Goal: Find contact information: Find contact information

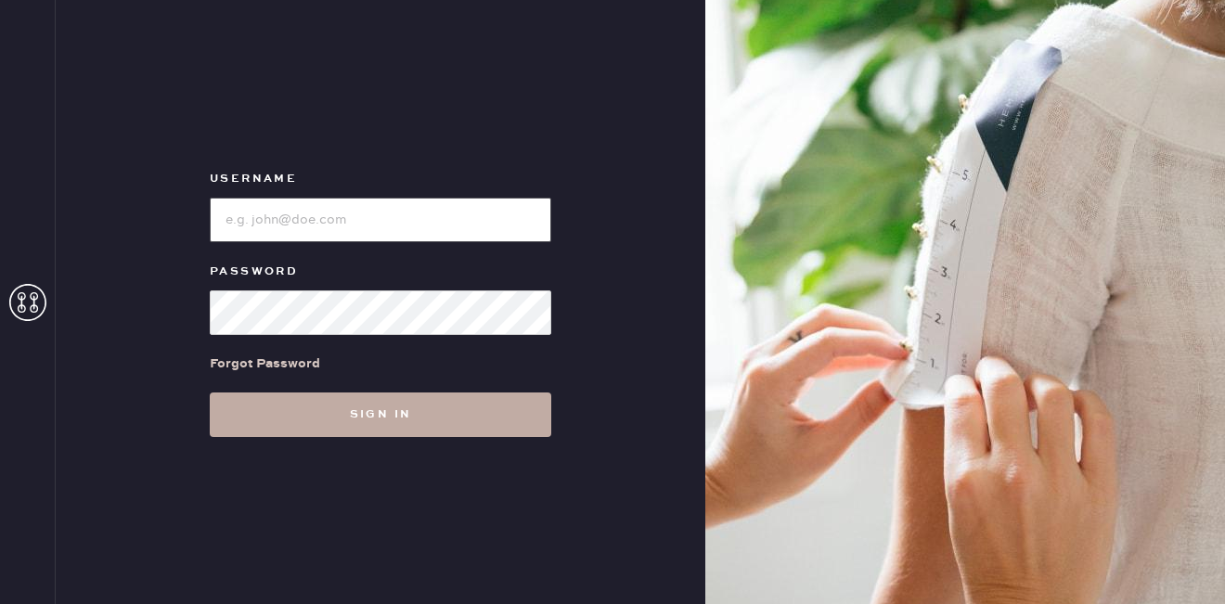
type input "reformation+customerlove@hemster.co"
click at [334, 409] on button "Sign in" at bounding box center [381, 415] width 342 height 45
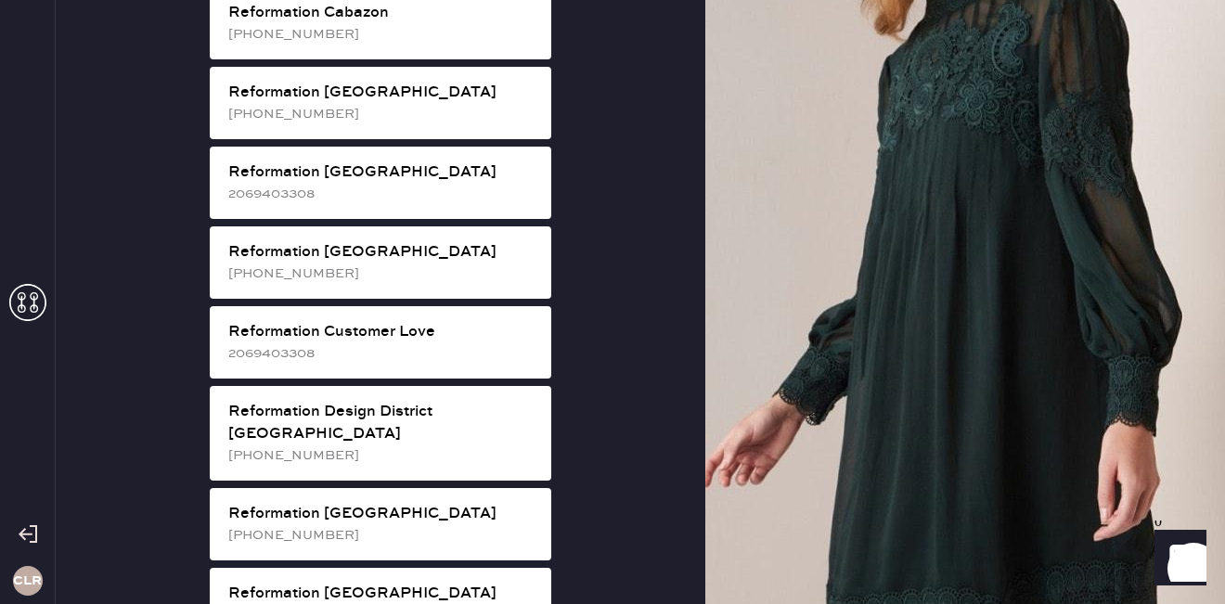
scroll to position [691, 0]
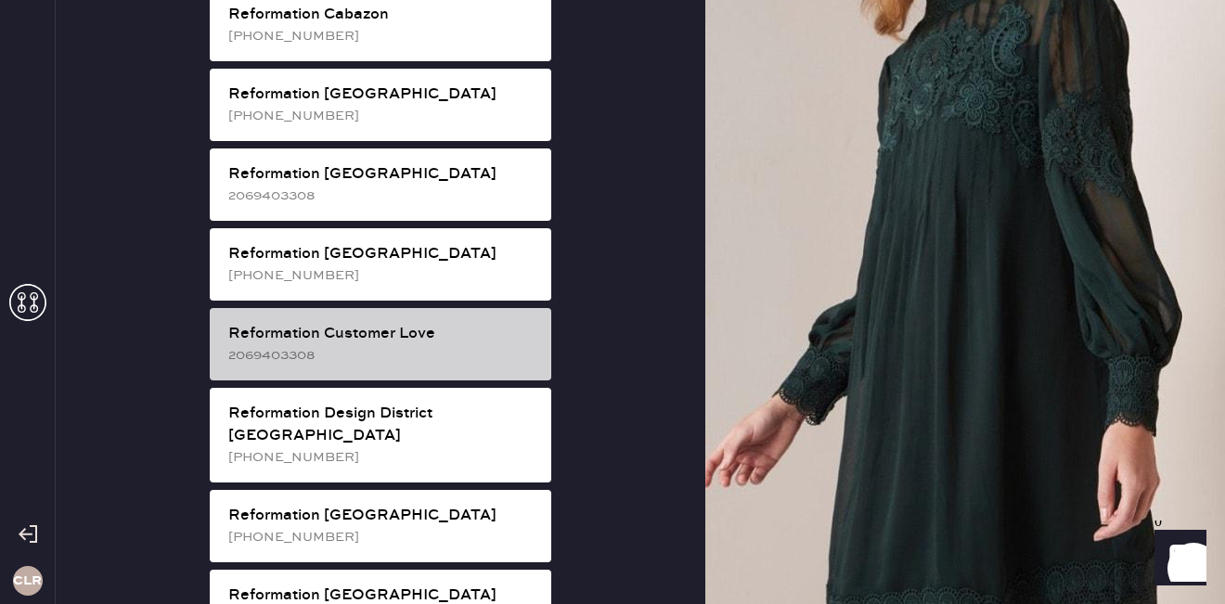
click at [365, 323] on div "Reformation Customer Love" at bounding box center [382, 334] width 308 height 22
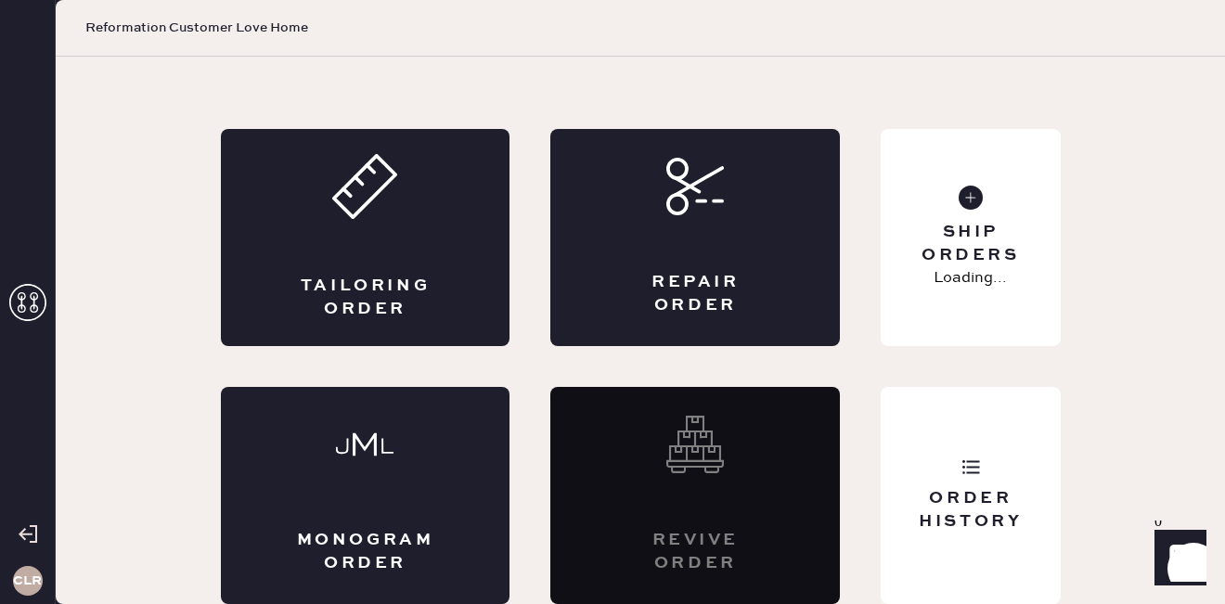
scroll to position [69, 0]
click at [731, 466] on div "Revive order" at bounding box center [695, 495] width 290 height 217
click at [20, 291] on use at bounding box center [27, 302] width 37 height 37
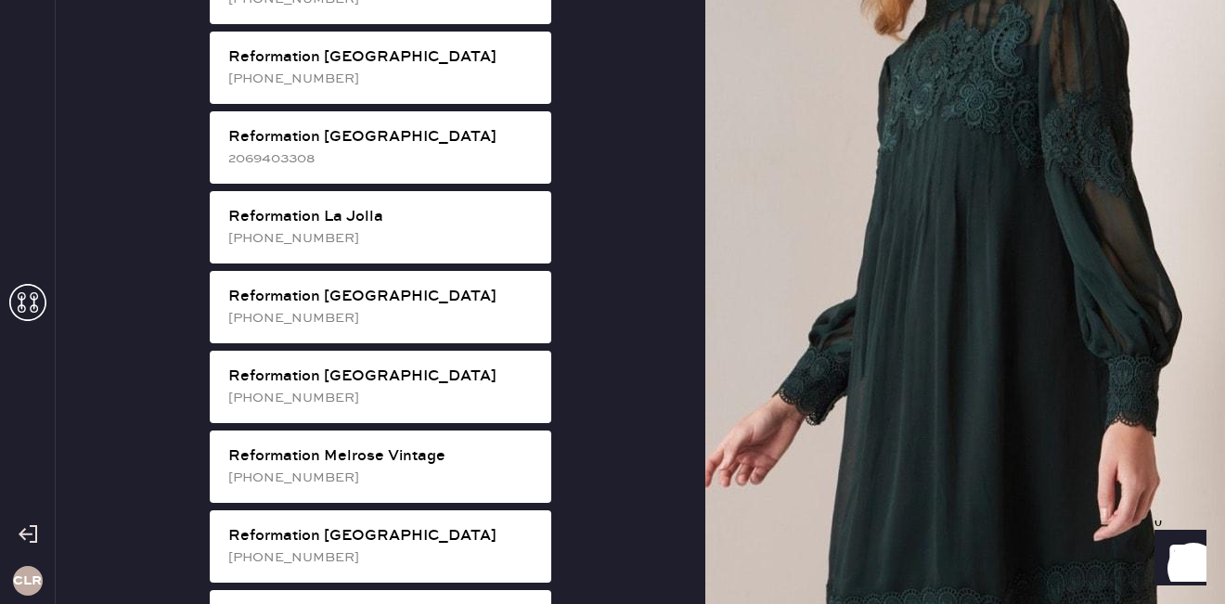
scroll to position [1913, 0]
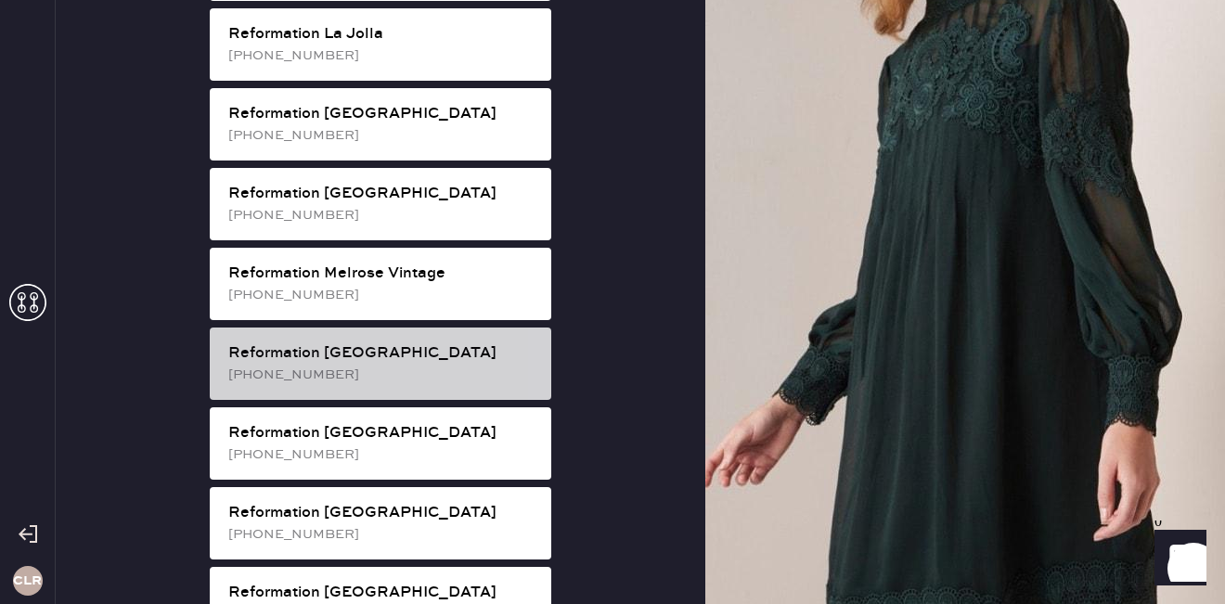
click at [391, 343] on div "Reformation [GEOGRAPHIC_DATA]" at bounding box center [382, 354] width 308 height 22
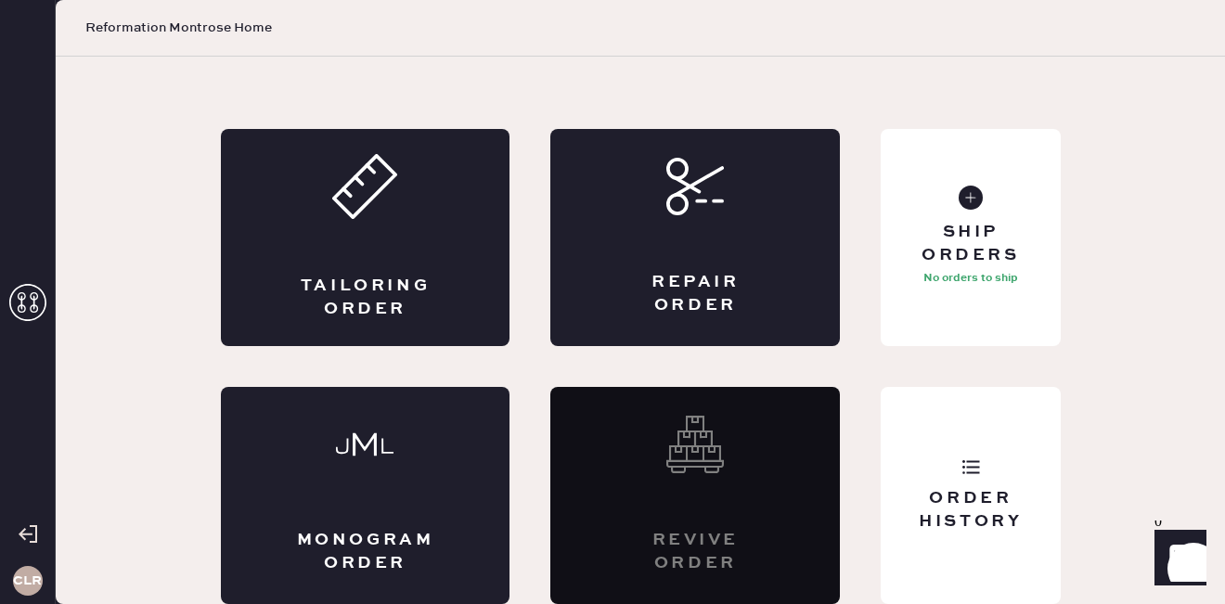
scroll to position [69, 0]
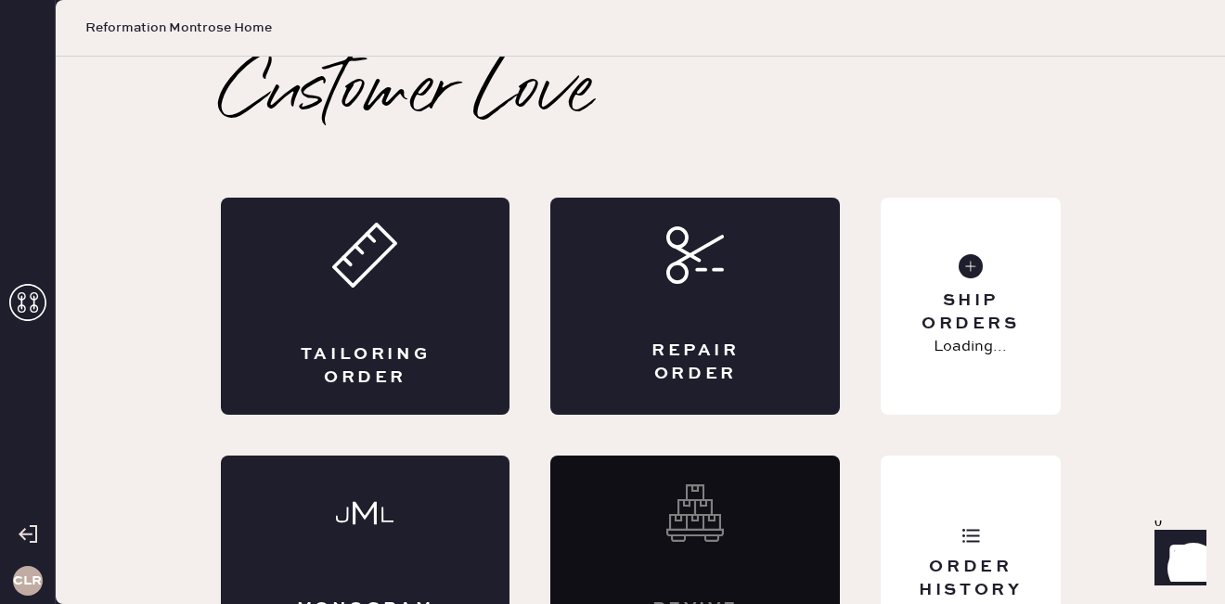
click at [28, 300] on icon at bounding box center [27, 302] width 37 height 37
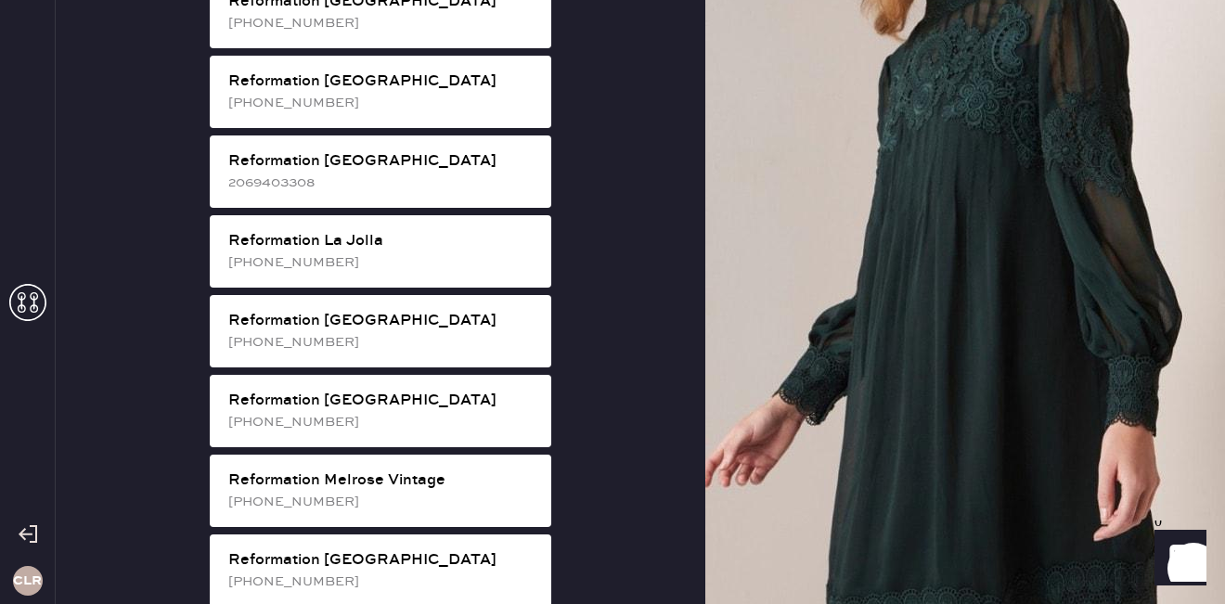
scroll to position [1714, 0]
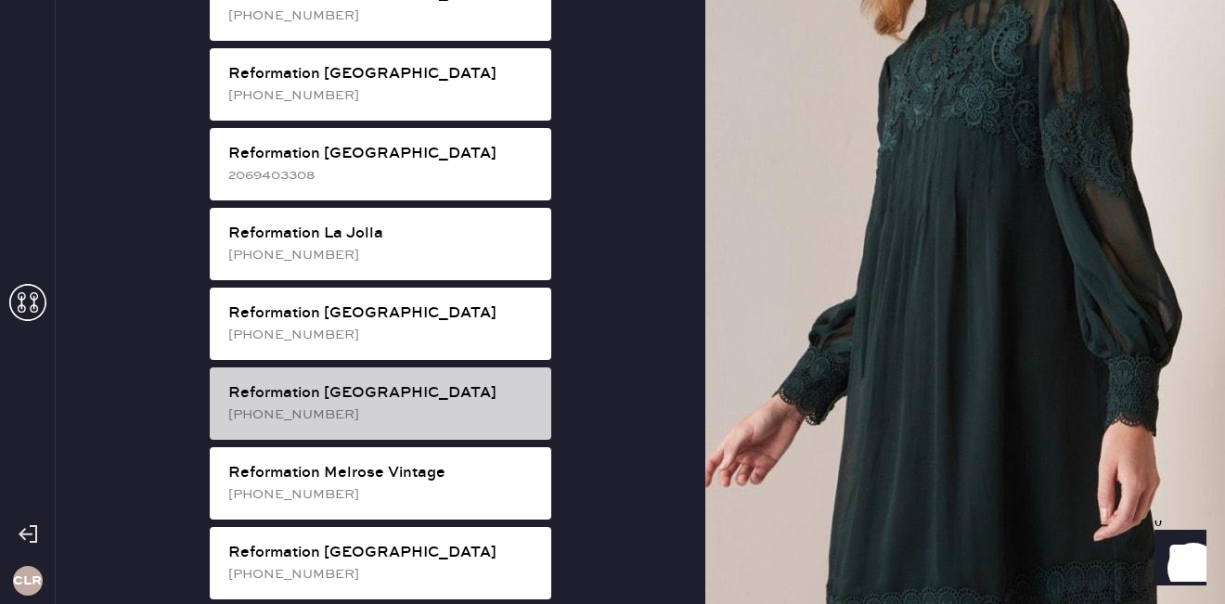
click at [391, 405] on div "[PHONE_NUMBER]" at bounding box center [382, 415] width 308 height 20
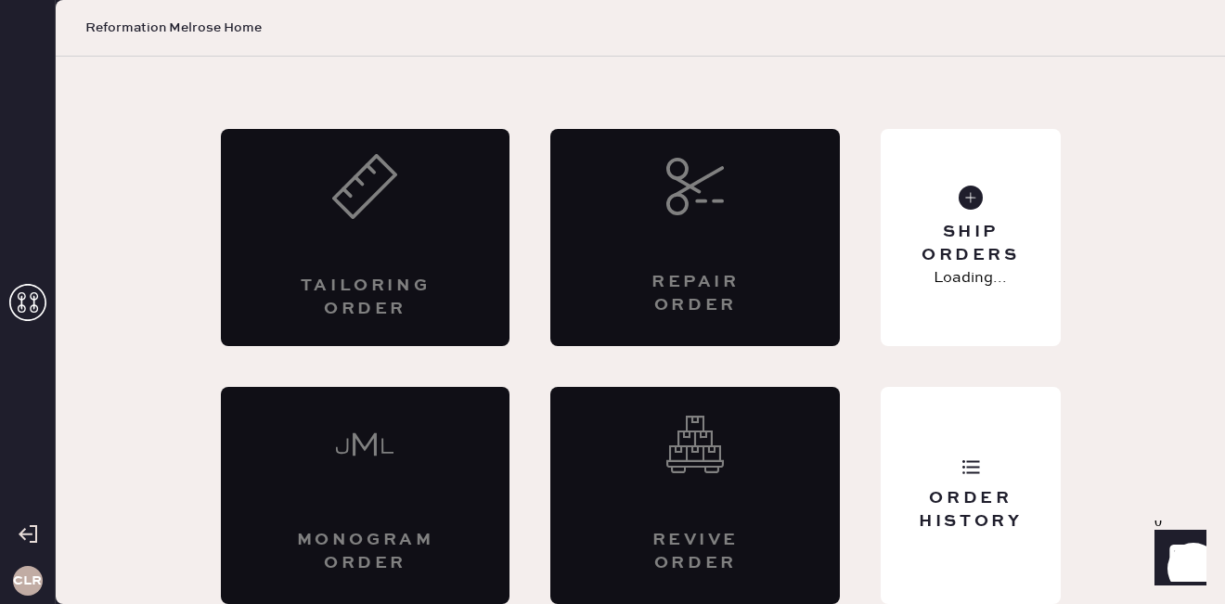
scroll to position [69, 0]
